Goal: Check status: Check status

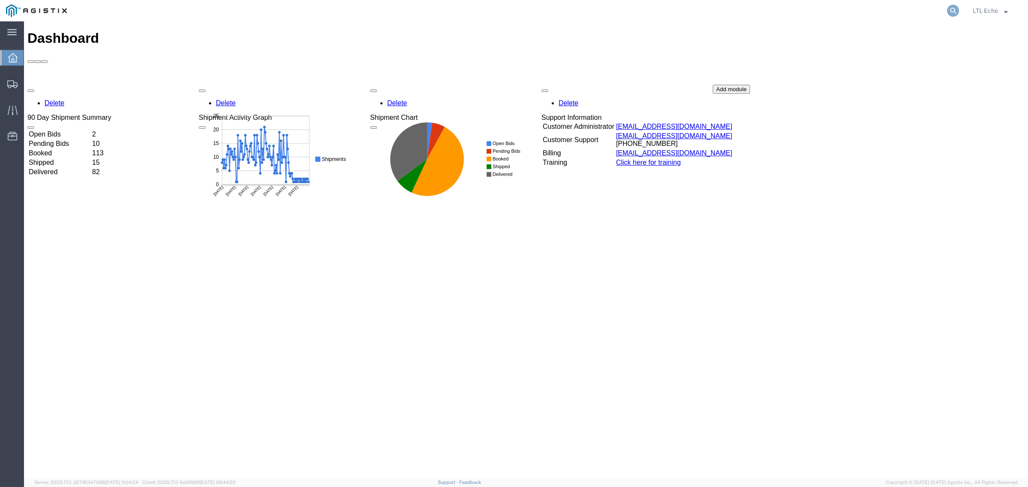
click at [951, 9] on icon at bounding box center [953, 11] width 12 height 12
click at [924, 14] on input "search" at bounding box center [816, 10] width 260 height 21
paste input "56516060"
type input "56516060"
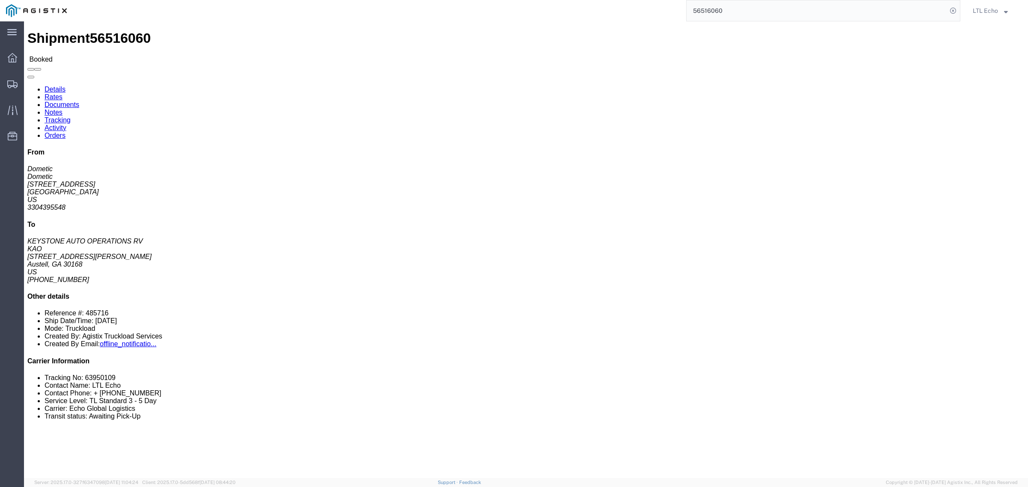
click li "Tracking No: 63950109"
copy li "63950109"
